Goal: Check status: Check status

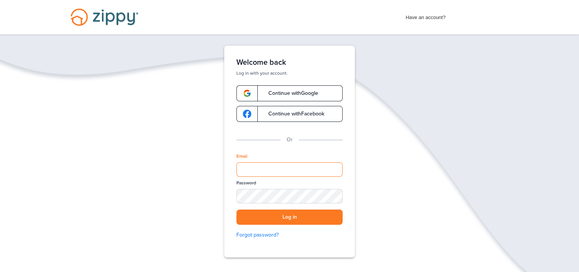
click at [277, 169] on input "Email" at bounding box center [289, 169] width 106 height 14
type input "**********"
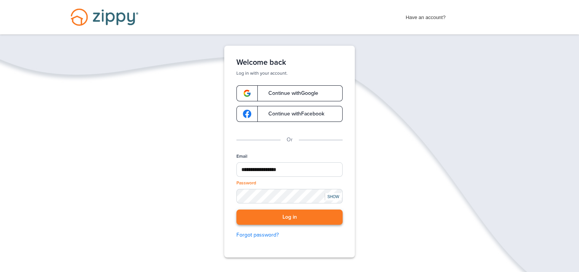
click at [289, 217] on button "Log in" at bounding box center [289, 217] width 106 height 16
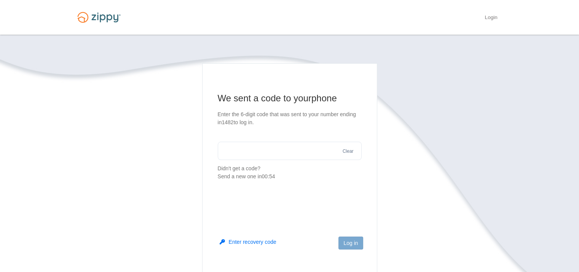
click at [270, 150] on input "text" at bounding box center [290, 151] width 144 height 18
type input "******"
click at [353, 242] on button "Log in" at bounding box center [350, 242] width 24 height 13
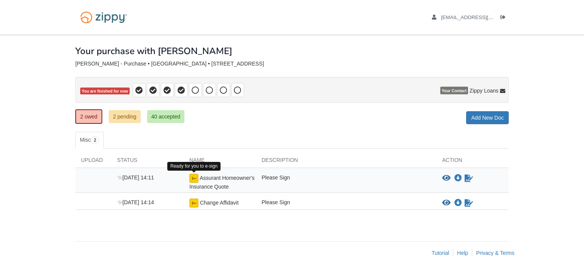
click at [194, 177] on img at bounding box center [193, 177] width 9 height 9
click at [468, 174] on icon "Sign Form" at bounding box center [469, 178] width 8 height 8
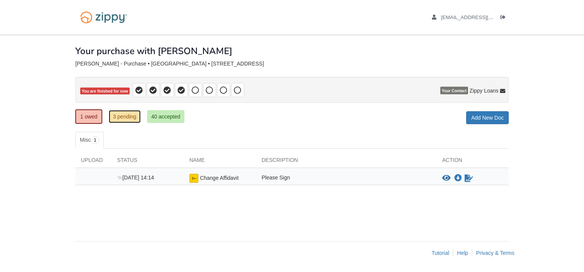
click at [129, 120] on link "3 pending" at bounding box center [125, 116] width 32 height 13
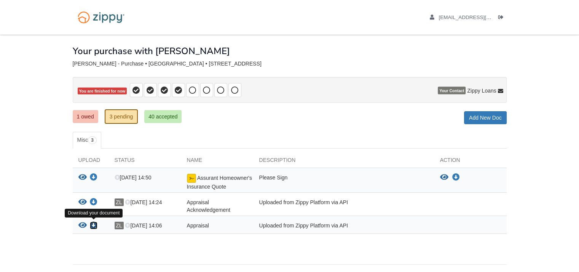
click at [94, 223] on icon "Download Appraisal" at bounding box center [94, 225] width 8 height 8
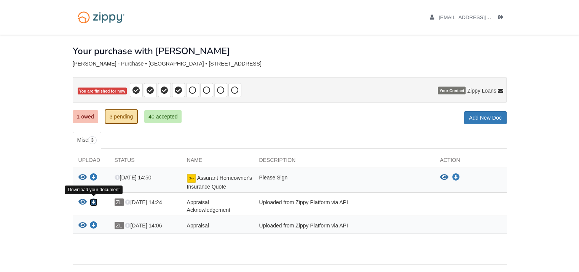
click at [93, 198] on icon "Download Appraisal Acknowledgement" at bounding box center [94, 202] width 8 height 8
click at [84, 116] on link "1 owed" at bounding box center [85, 116] width 25 height 13
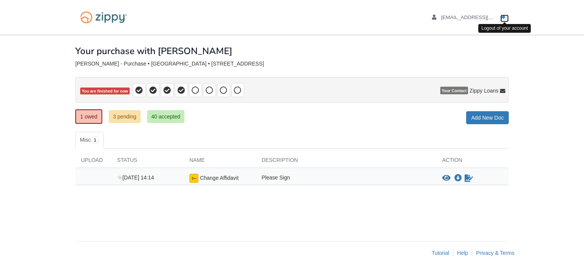
click at [503, 16] on icon "Log out" at bounding box center [503, 17] width 5 height 5
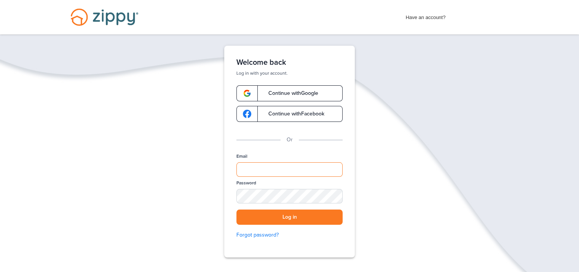
click at [264, 169] on input "Email" at bounding box center [289, 169] width 106 height 14
type input "**********"
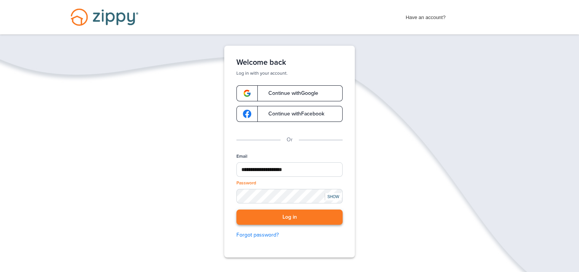
click at [295, 215] on button "Log in" at bounding box center [289, 217] width 106 height 16
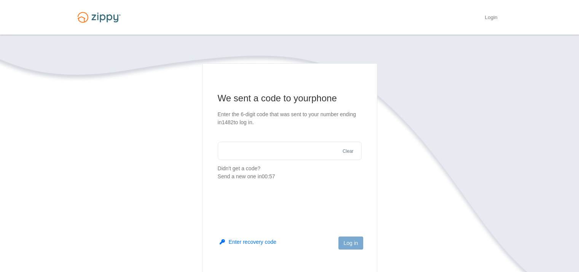
click at [255, 156] on input "text" at bounding box center [290, 151] width 144 height 18
type input "******"
click at [348, 245] on button "Log in" at bounding box center [350, 242] width 24 height 13
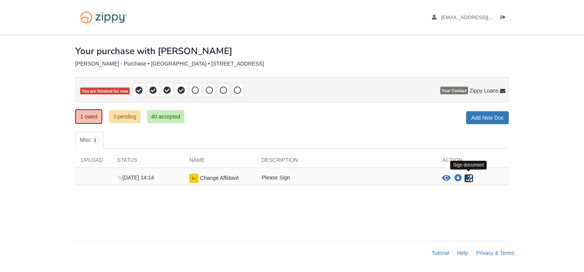
click at [468, 178] on icon "Sign Form" at bounding box center [469, 178] width 8 height 8
click at [127, 117] on link "3 pending" at bounding box center [125, 116] width 32 height 13
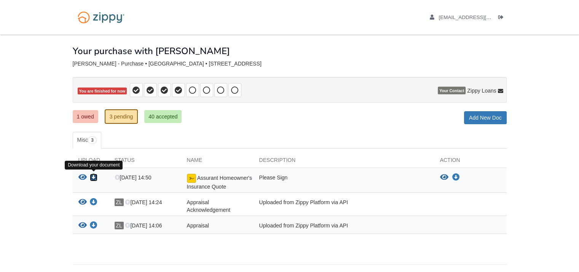
click at [94, 176] on icon "Download Assurant Homeowner's Insurance Quote" at bounding box center [94, 177] width 8 height 8
click at [86, 115] on link "1 owed" at bounding box center [85, 116] width 25 height 13
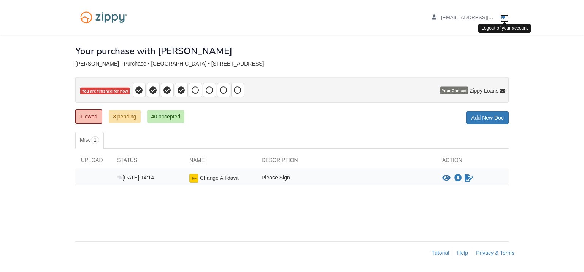
click at [504, 18] on icon "Log out" at bounding box center [503, 17] width 5 height 5
